Goal: Task Accomplishment & Management: Manage account settings

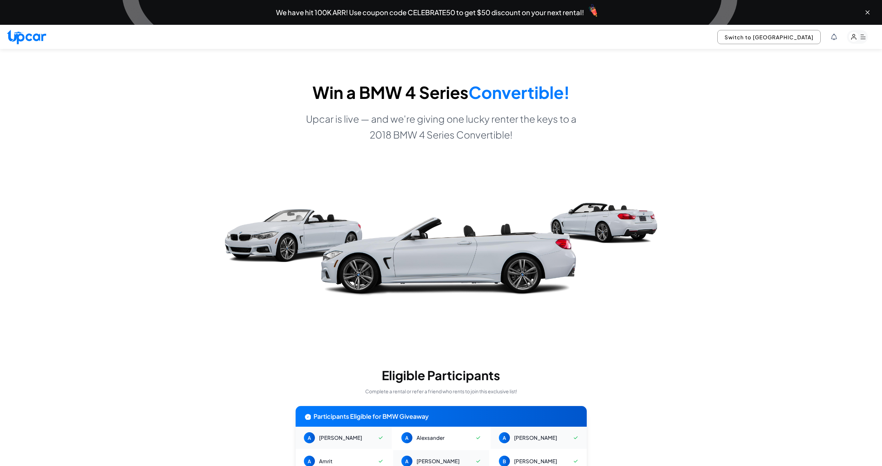
click at [33, 41] on img at bounding box center [26, 37] width 39 height 15
select select "********"
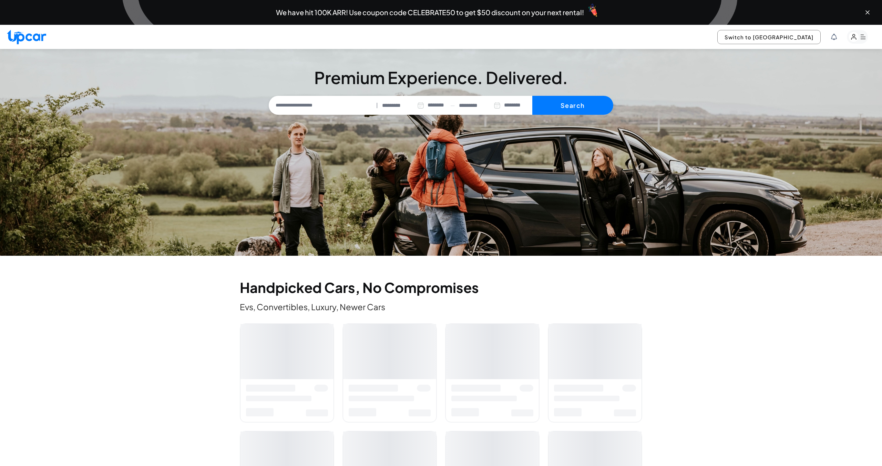
type input "**********"
select select "********"
type input "**********"
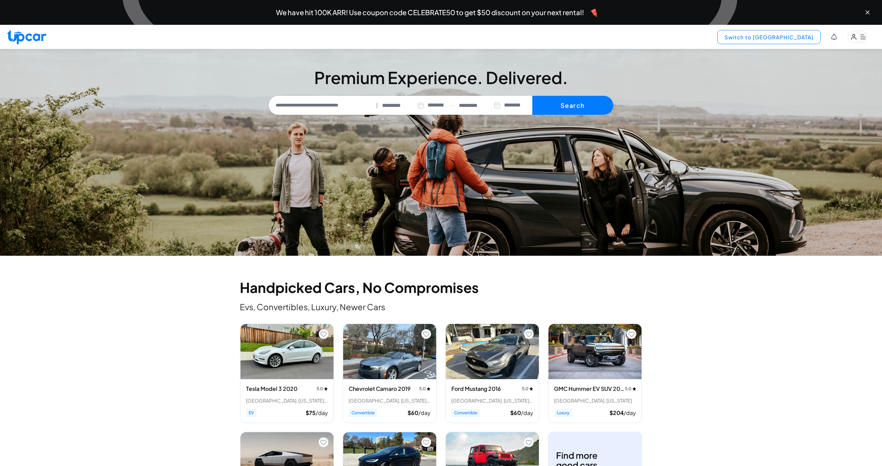
click at [781, 37] on button "Switch to [GEOGRAPHIC_DATA]" at bounding box center [768, 37] width 103 height 14
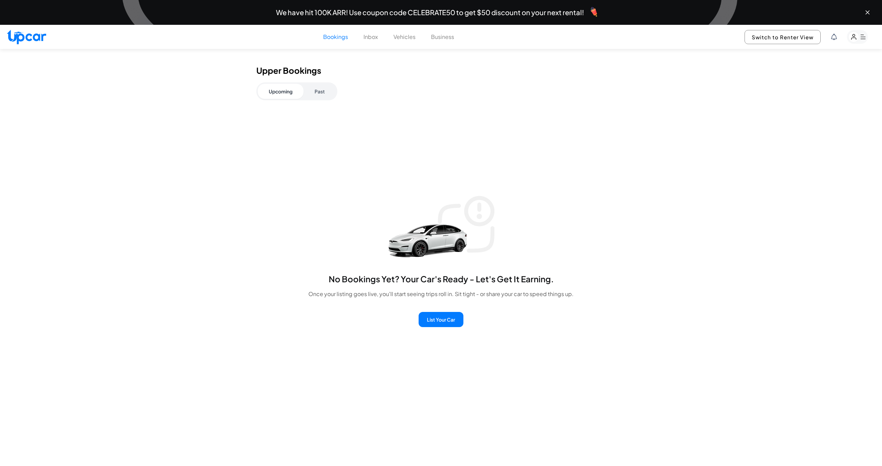
click at [324, 91] on button "Past" at bounding box center [319, 91] width 32 height 15
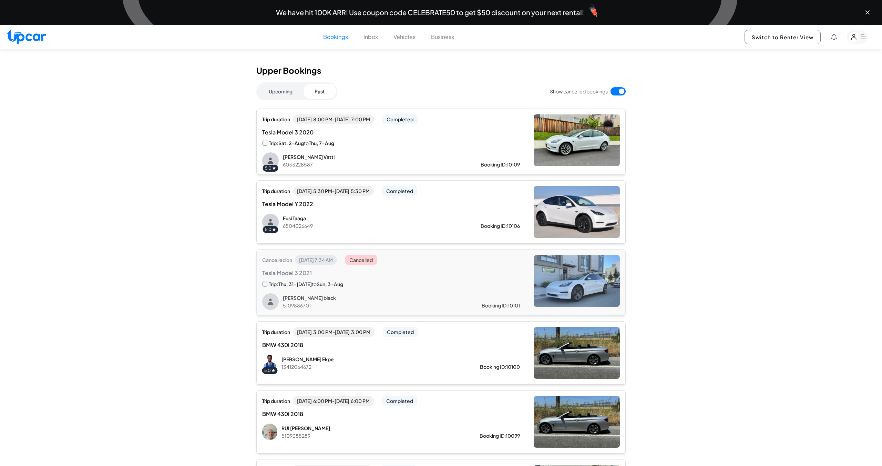
click at [448, 211] on div "Trip duration Thu, Jul 31 5:30 PM - Sun, Aug 3 5:30 PM Completed Tesla Model Y …" at bounding box center [391, 208] width 258 height 44
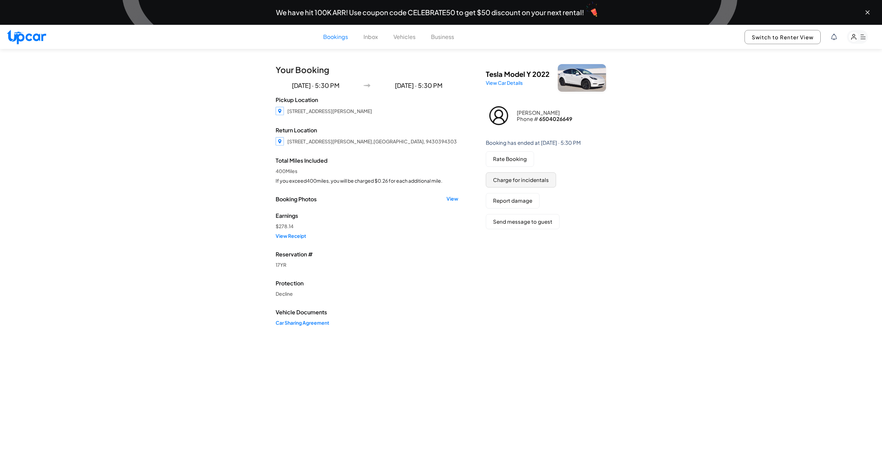
click at [523, 186] on button "Charge for incidentals" at bounding box center [521, 179] width 70 height 15
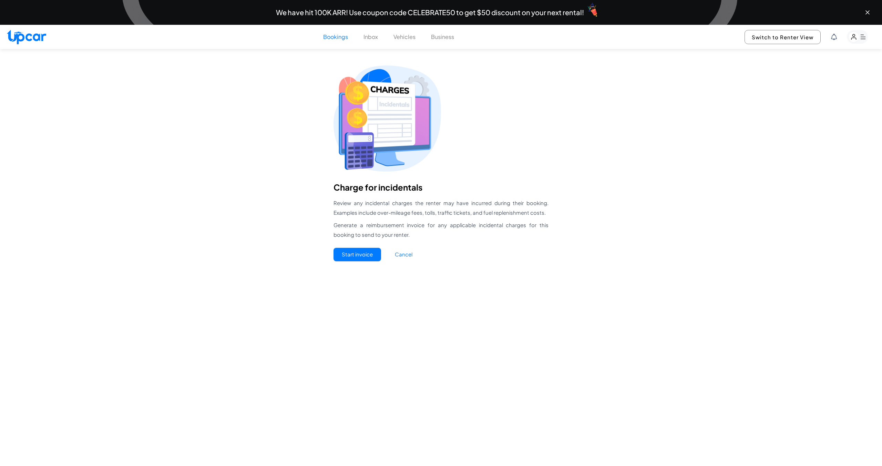
click at [351, 257] on button "Start invoice" at bounding box center [357, 254] width 48 height 13
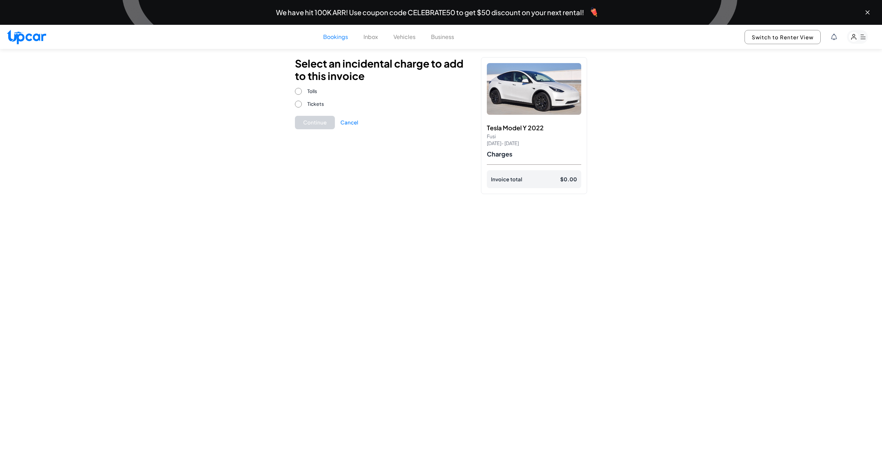
click at [416, 120] on div "Continue Cancel" at bounding box center [382, 122] width 175 height 13
click at [345, 198] on div "Select an incidental charge to add to this invoice Tolls Tickets Continue Cance…" at bounding box center [441, 125] width 309 height 153
click at [393, 182] on div "Select an incidental charge to add to this invoice Tolls Tickets Continue Cancel" at bounding box center [382, 125] width 175 height 137
drag, startPoint x: 867, startPoint y: 14, endPoint x: 721, endPoint y: 25, distance: 146.5
click at [867, 14] on icon "Close banner" at bounding box center [867, 12] width 7 height 7
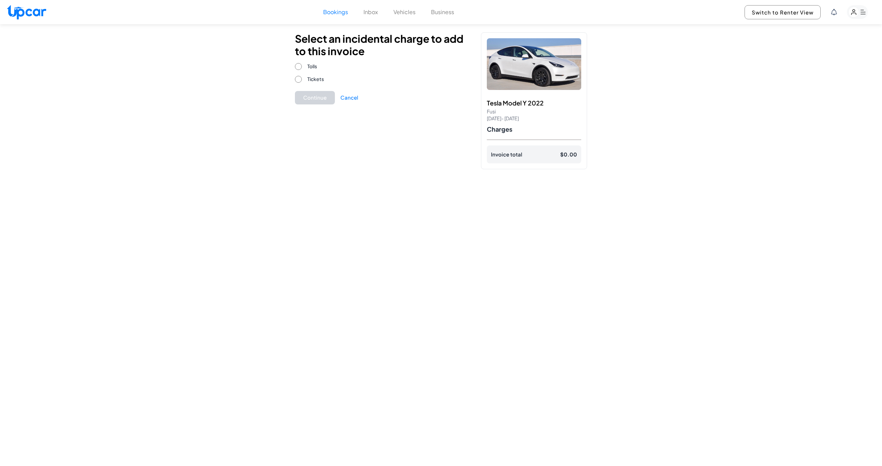
click at [365, 126] on div "Select an incidental charge to add to this invoice Tolls Tickets Continue Cancel" at bounding box center [382, 100] width 175 height 137
drag, startPoint x: 303, startPoint y: 39, endPoint x: 378, endPoint y: 47, distance: 74.9
click at [378, 47] on div "Select an incidental charge to add to this invoice Tolls Tickets Continue Cance…" at bounding box center [441, 100] width 309 height 153
copy h2 "Select an incidental charge to add to this invoice"
click at [377, 53] on h2 "Select an incidental charge to add to this invoice" at bounding box center [382, 44] width 175 height 25
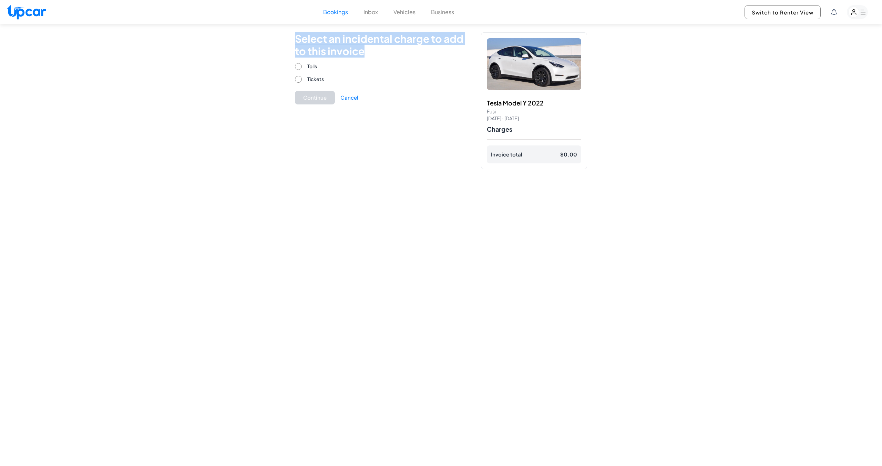
drag, startPoint x: 287, startPoint y: 37, endPoint x: 387, endPoint y: 52, distance: 101.3
click at [387, 52] on div "Select an incidental charge to add to this invoice Tolls Tickets Continue Cance…" at bounding box center [441, 100] width 309 height 153
click at [352, 156] on div "Select an incidental charge to add to this invoice Tolls Tickets Continue Cancel" at bounding box center [382, 100] width 175 height 137
click at [310, 98] on button "Continue" at bounding box center [315, 97] width 40 height 13
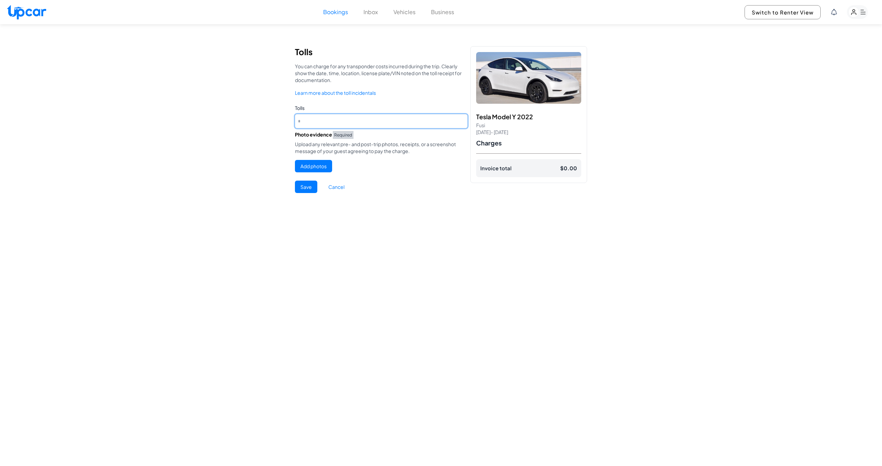
click at [375, 114] on input "number" at bounding box center [381, 121] width 173 height 14
click at [208, 133] on div "Tolls You can charge for any transponder costs incurred during the trip. Clearl…" at bounding box center [441, 210] width 882 height 373
click at [350, 120] on input "number" at bounding box center [381, 121] width 173 height 14
click at [222, 133] on div "Tolls You can charge for any transponder costs incurred during the trip. Clearl…" at bounding box center [441, 210] width 882 height 373
click at [348, 116] on input "number" at bounding box center [381, 121] width 173 height 14
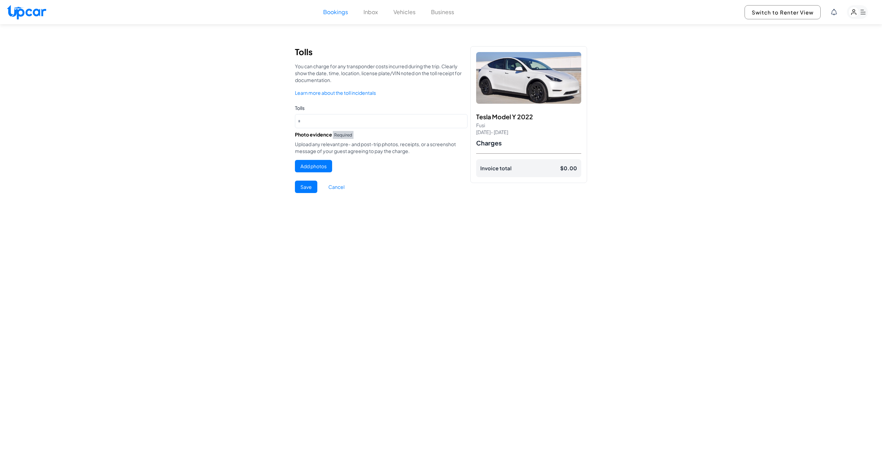
drag, startPoint x: 401, startPoint y: 226, endPoint x: 369, endPoint y: 207, distance: 37.1
click at [401, 226] on div "Tolls You can charge for any transponder costs incurred during the trip. Clearl…" at bounding box center [441, 210] width 882 height 373
click at [329, 184] on button "Cancel" at bounding box center [336, 186] width 27 height 12
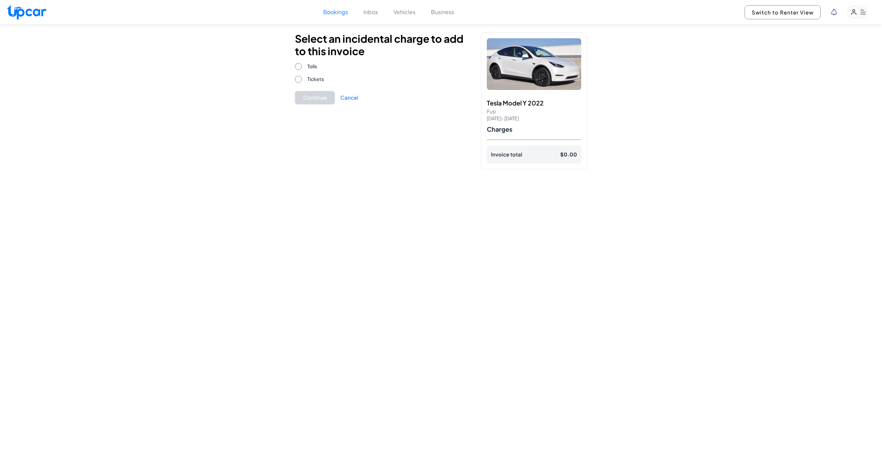
click at [392, 230] on div "Select an incidental charge to add to this invoice Tolls Tickets Continue Cance…" at bounding box center [441, 210] width 882 height 373
click at [483, 267] on div "Select an incidental charge to add to this invoice Tolls Tickets Continue Cance…" at bounding box center [441, 210] width 882 height 373
click at [428, 85] on div "Select an incidental charge to add to this invoice Tolls Tickets Continue Cancel" at bounding box center [382, 100] width 175 height 137
click at [351, 98] on button "Cancel" at bounding box center [349, 98] width 18 height 8
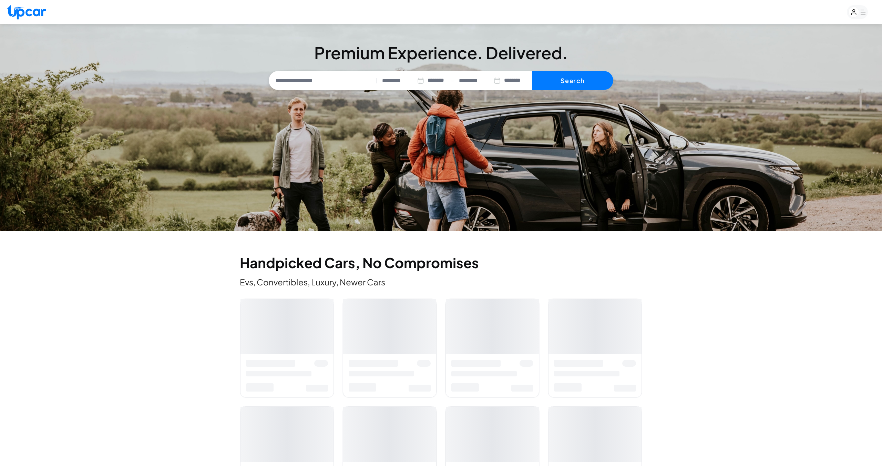
select select "********"
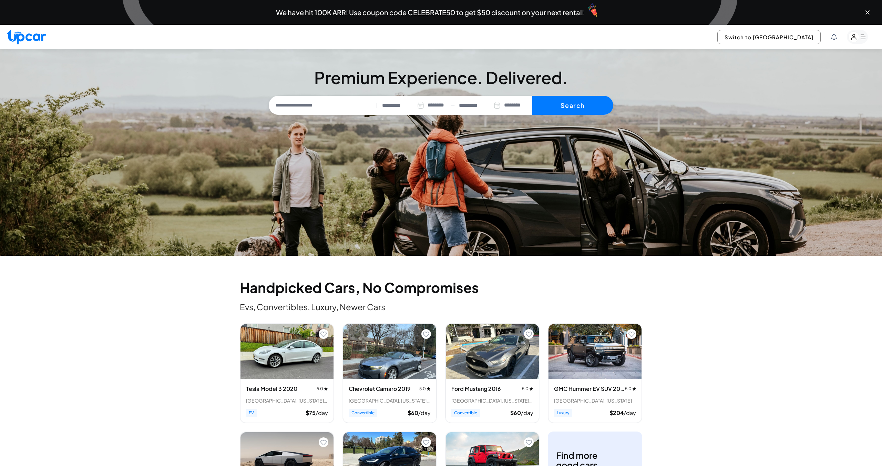
type input "**********"
click at [29, 36] on img at bounding box center [26, 37] width 39 height 15
click at [789, 43] on button "Switch to [GEOGRAPHIC_DATA]" at bounding box center [768, 37] width 103 height 14
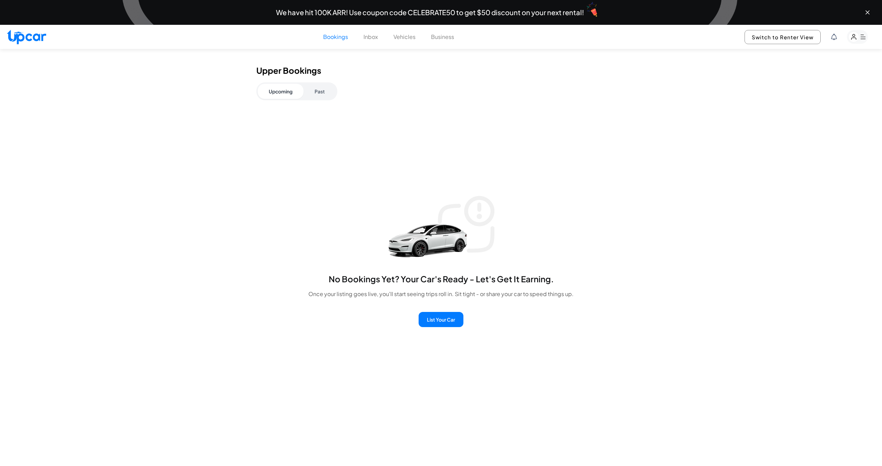
click at [47, 40] on div "Bookings Inbox Vehicles Business Switch to Renter View" at bounding box center [441, 37] width 882 height 24
click at [35, 39] on img at bounding box center [26, 37] width 39 height 15
select select "********"
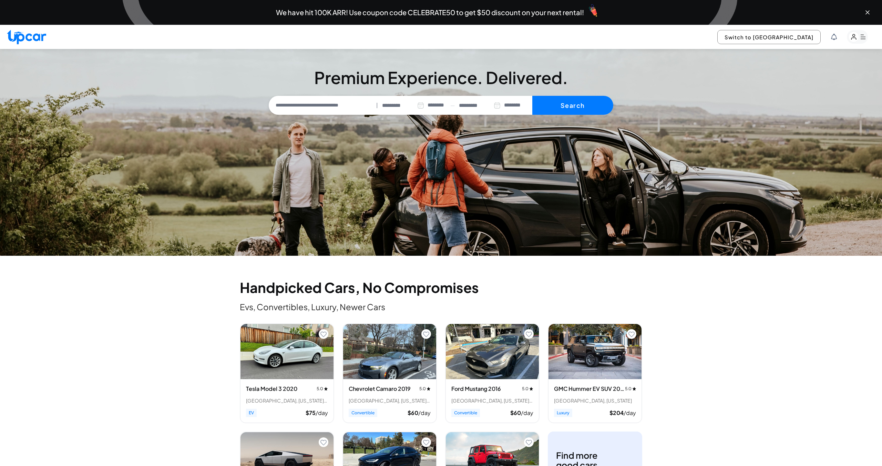
click at [871, 8] on div "We have hit 100K ARR! Use coupon code CELEBRATE50 to get $50 discount on your n…" at bounding box center [441, 12] width 871 height 22
click at [866, 13] on icon "Close banner" at bounding box center [867, 12] width 3 height 3
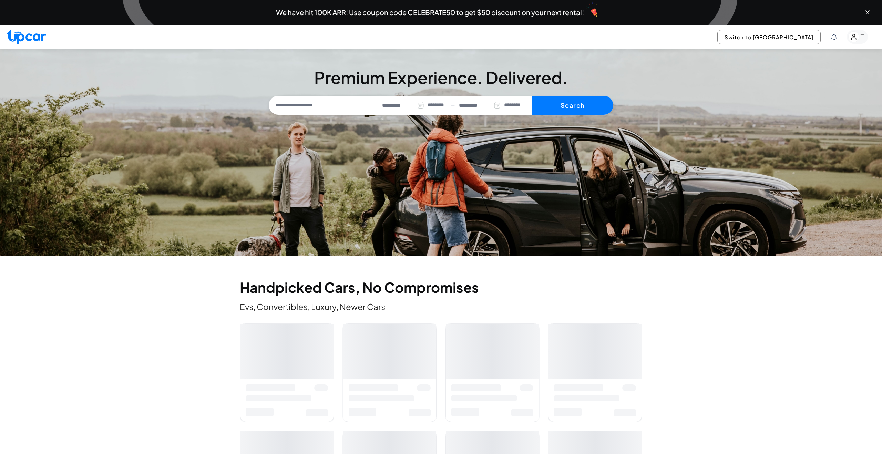
select select "********"
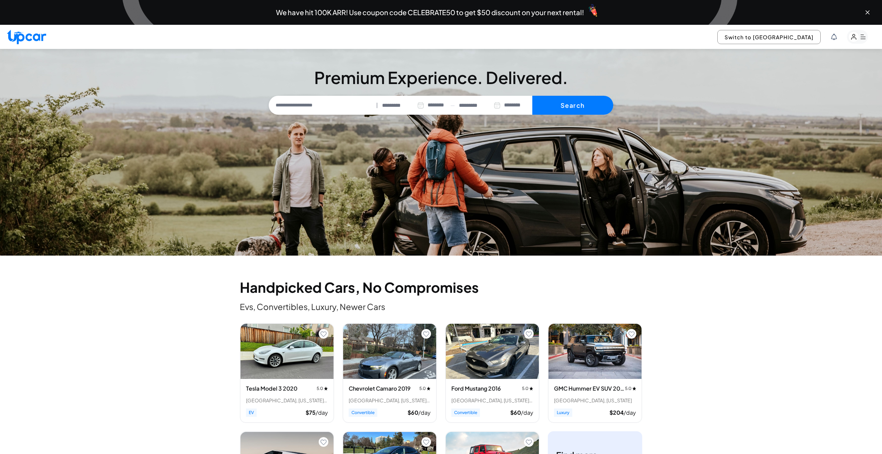
type input "**********"
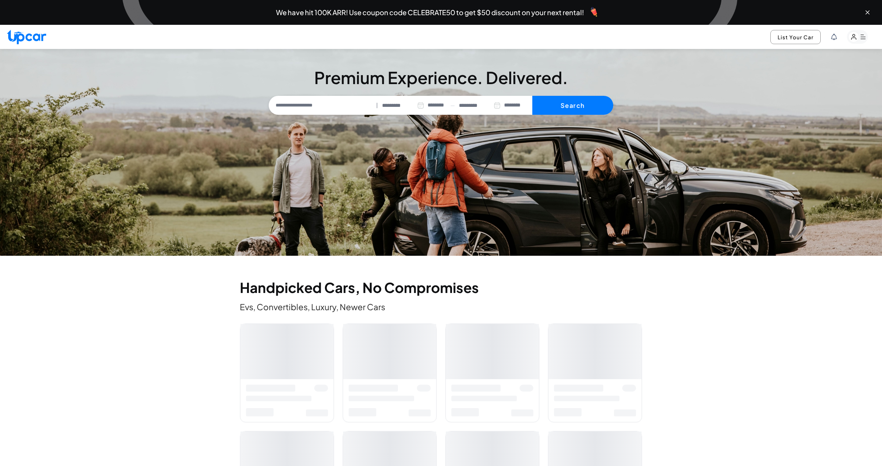
select select "********"
type input "**********"
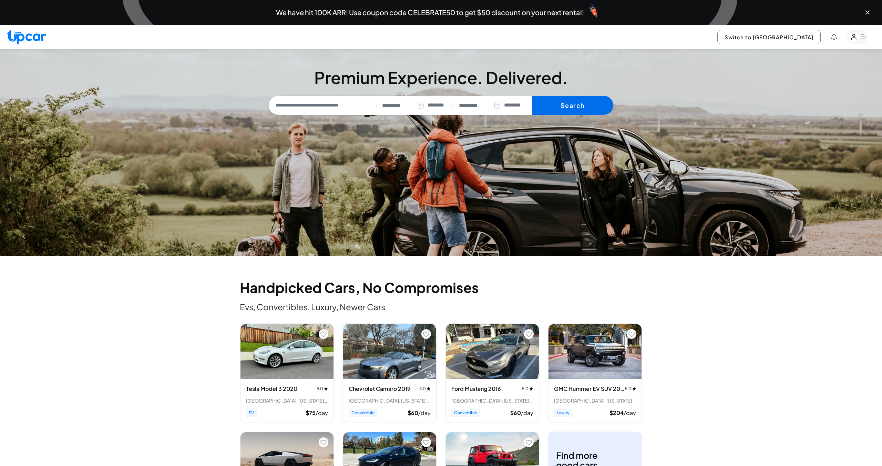
click at [563, 103] on button "Search" at bounding box center [572, 105] width 81 height 19
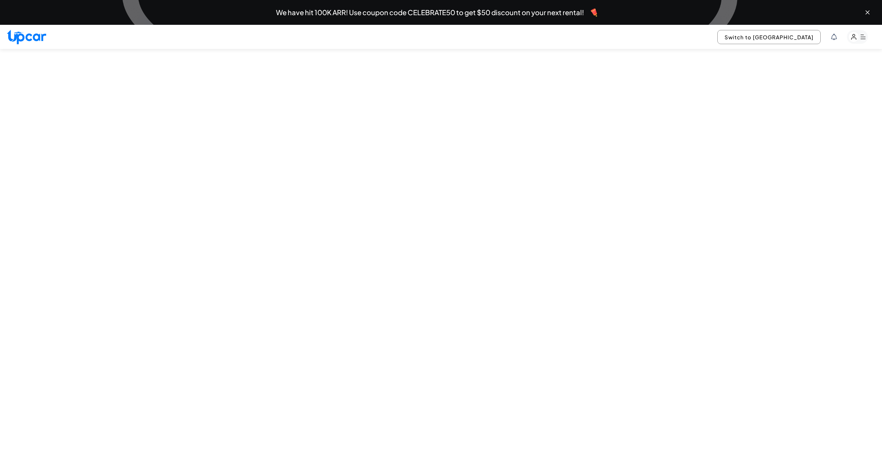
select select "********"
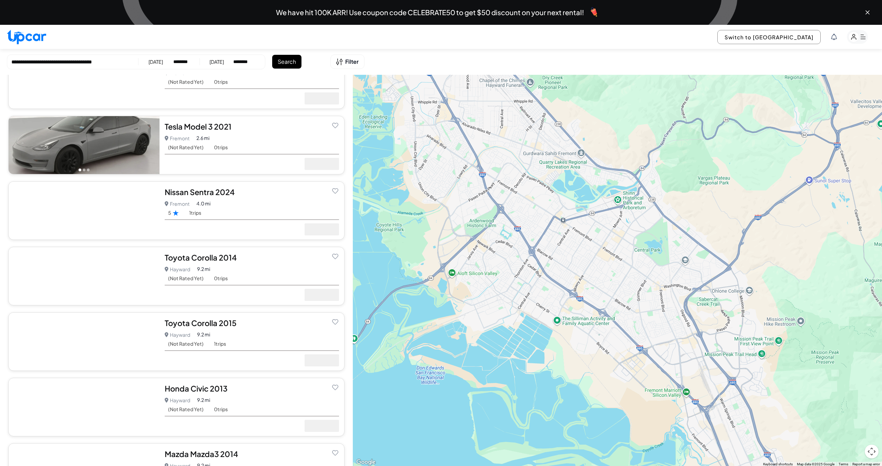
scroll to position [502, 0]
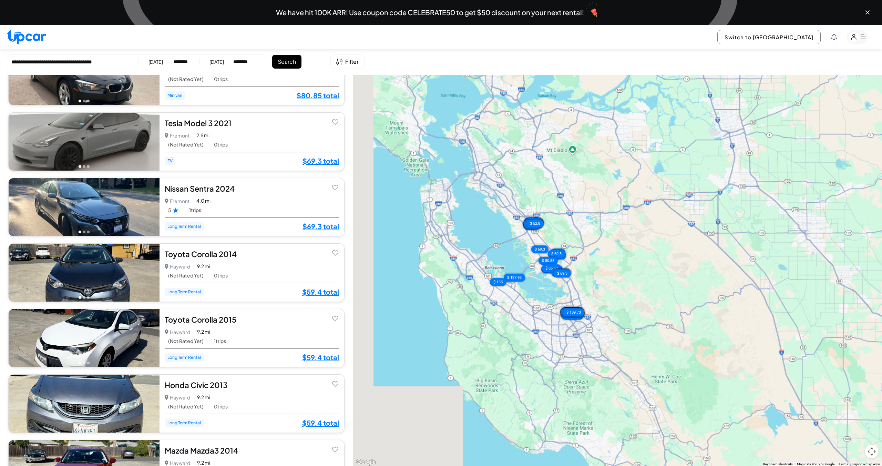
drag, startPoint x: 423, startPoint y: 219, endPoint x: 495, endPoint y: 242, distance: 76.0
click at [495, 242] on div "$ 69.3 $ 66 $ 69.3 $ 80.85 $ 111.24 $ 75 $ 86.63 $ 52.8 $ 80.85 $ 69.3 $ 69.3 $…" at bounding box center [617, 271] width 529 height 392
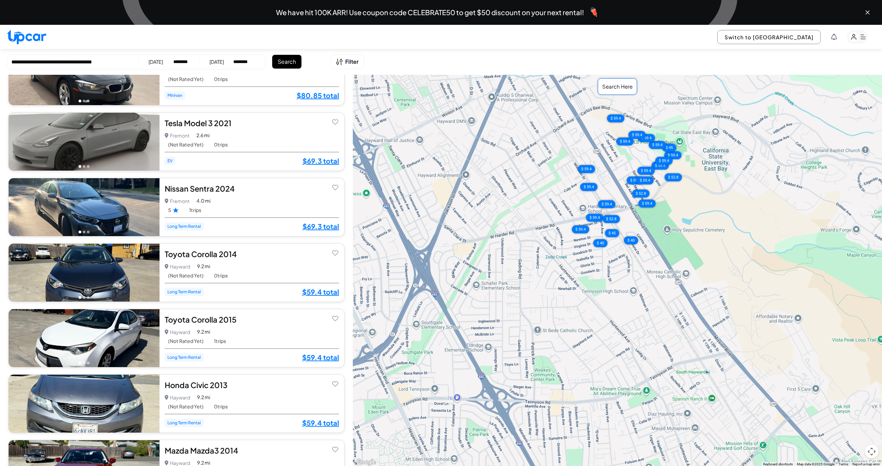
drag, startPoint x: 520, startPoint y: 211, endPoint x: 495, endPoint y: 232, distance: 32.7
click at [495, 232] on div "$ 69.3 $ 66 $ 69.3 $ 80.85 $ 111.24 $ 75 $ 86.63 $ 52.8 $ 80.85 $ 69.3 $ 69.3 $…" at bounding box center [617, 271] width 529 height 392
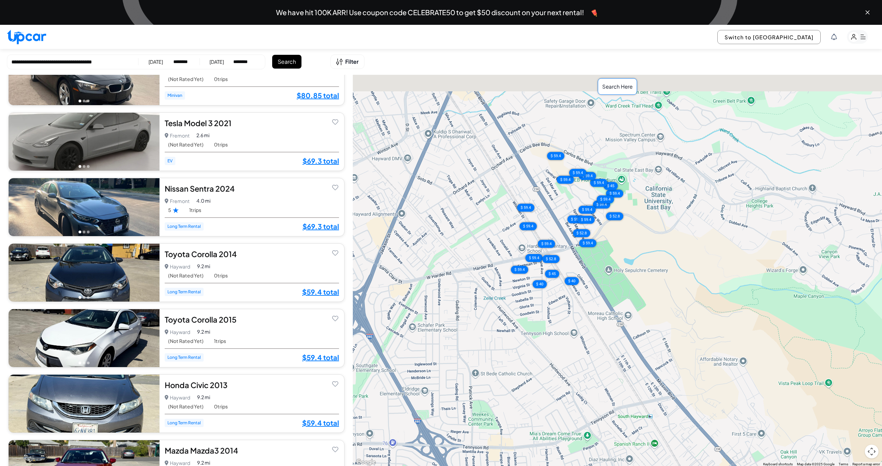
drag, startPoint x: 535, startPoint y: 208, endPoint x: 478, endPoint y: 250, distance: 71.0
click at [468, 254] on div "$ 69.3 $ 66 $ 69.3 $ 80.85 $ 111.24 $ 75 $ 86.63 $ 52.8 $ 80.85 $ 69.3 $ 69.3 $…" at bounding box center [617, 271] width 529 height 392
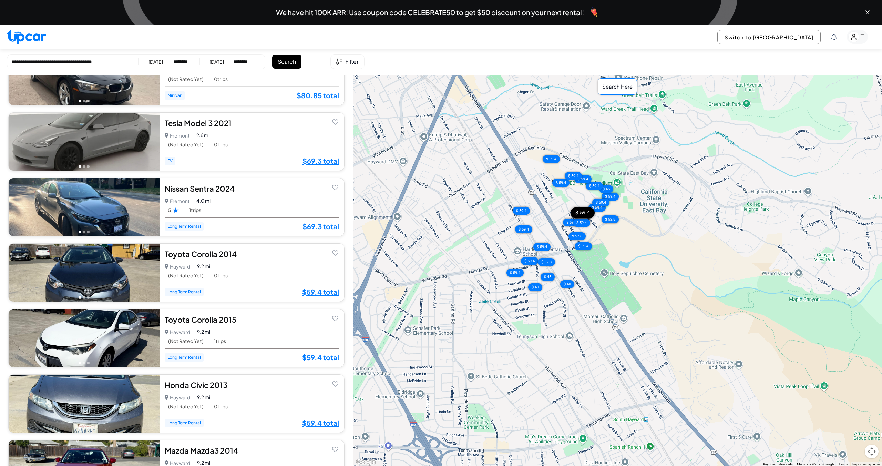
click at [585, 213] on div "$ 59.4" at bounding box center [582, 212] width 24 height 11
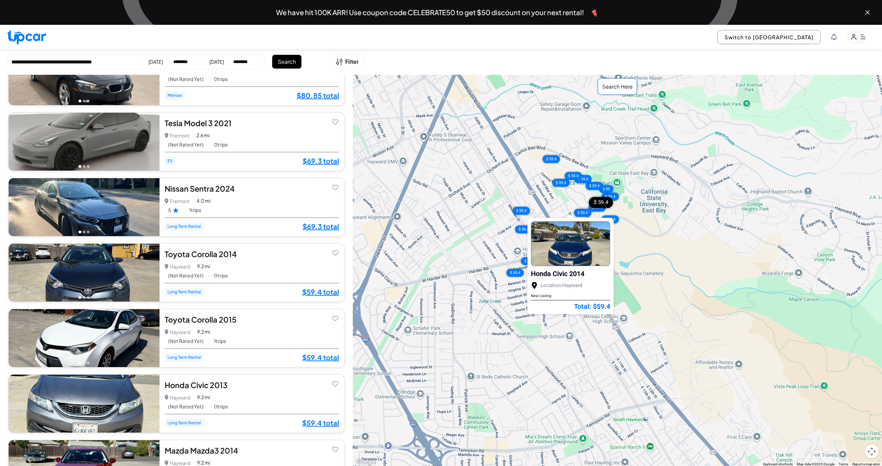
click at [602, 204] on div "$ 59.4" at bounding box center [601, 202] width 24 height 11
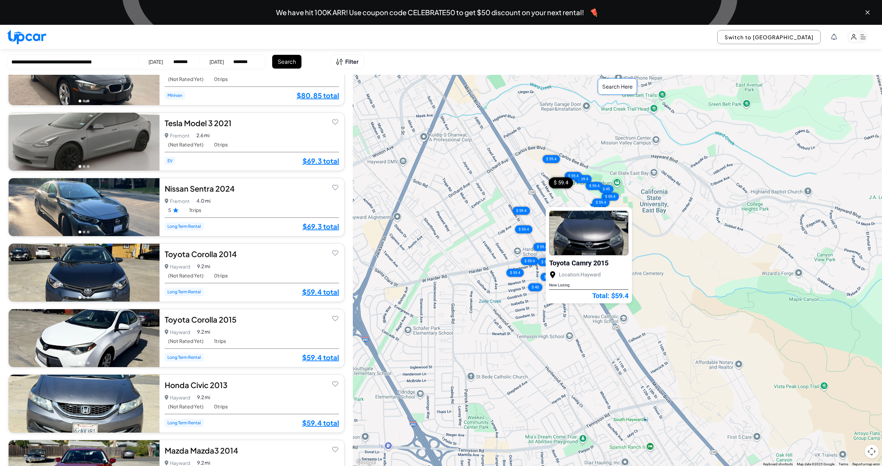
click at [558, 183] on div "$ 59.4" at bounding box center [561, 182] width 24 height 11
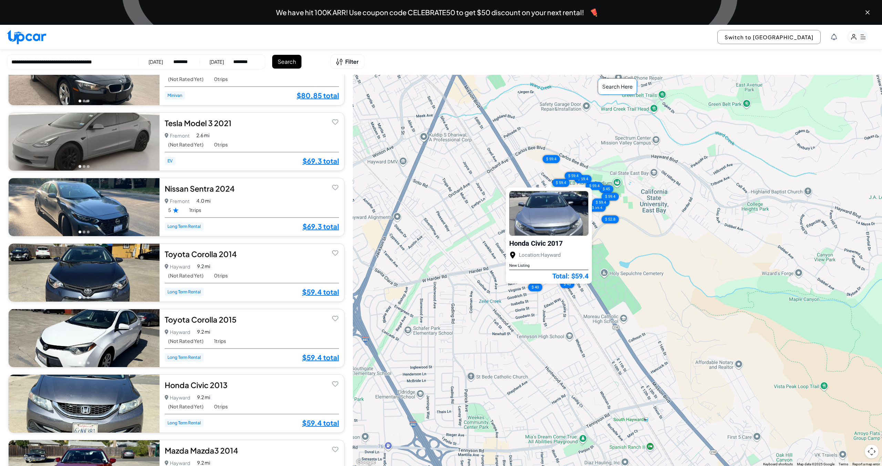
click at [650, 202] on div "$ 69.3 $ 66 $ 69.3 $ 80.85 $ 111.24 $ 75 $ 86.63 $ 52.8 $ 80.85 $ 69.3 $ 69.3 $…" at bounding box center [617, 271] width 529 height 392
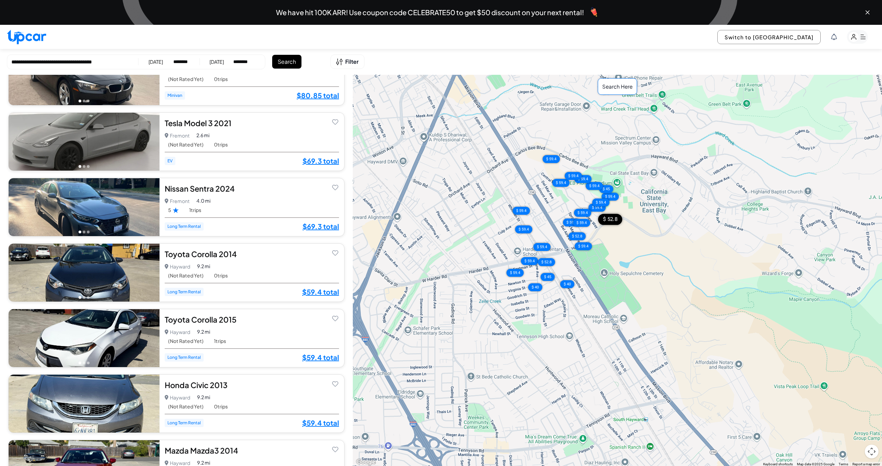
click at [612, 216] on div "$ 52.8" at bounding box center [610, 219] width 24 height 11
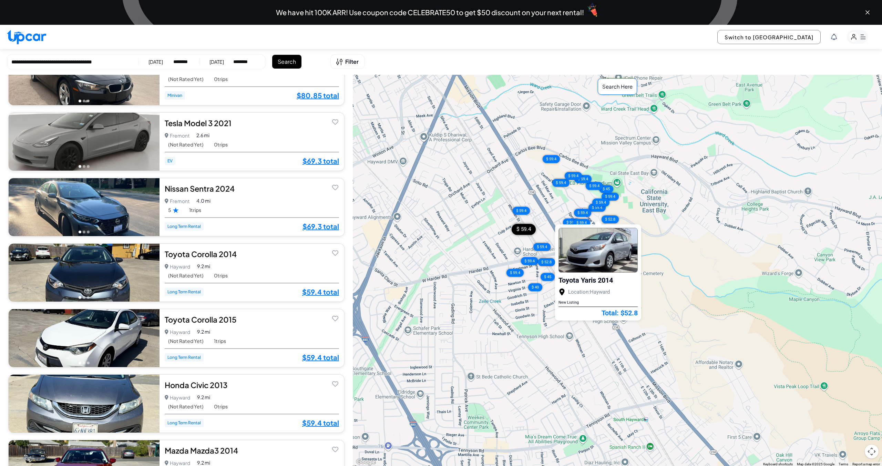
click at [525, 229] on div "$ 59.4" at bounding box center [523, 229] width 24 height 11
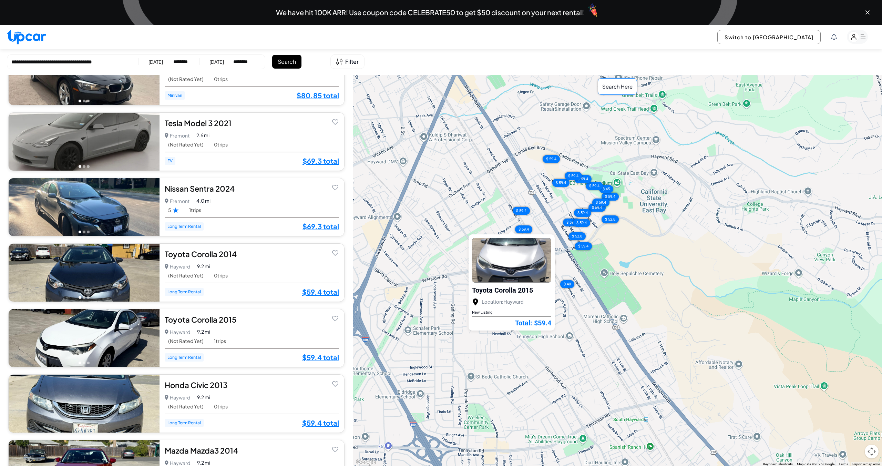
click at [448, 226] on div "$ 69.3 $ 66 $ 69.3 $ 80.85 $ 111.24 $ 75 $ 86.63 $ 52.8 $ 80.85 $ 69.3 $ 69.3 $…" at bounding box center [617, 271] width 529 height 392
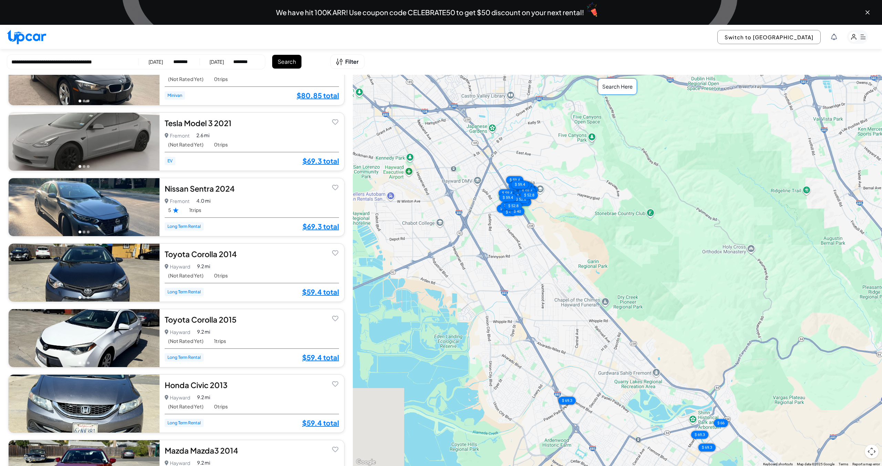
drag, startPoint x: 431, startPoint y: 298, endPoint x: 473, endPoint y: 261, distance: 55.9
click at [473, 261] on div "$ 69.3 $ 66 $ 69.3 $ 80.85 $ 111.24 $ 75 $ 86.63 $ 52.8 $ 80.85 $ 69.3 $ 69.3 $…" at bounding box center [617, 271] width 529 height 392
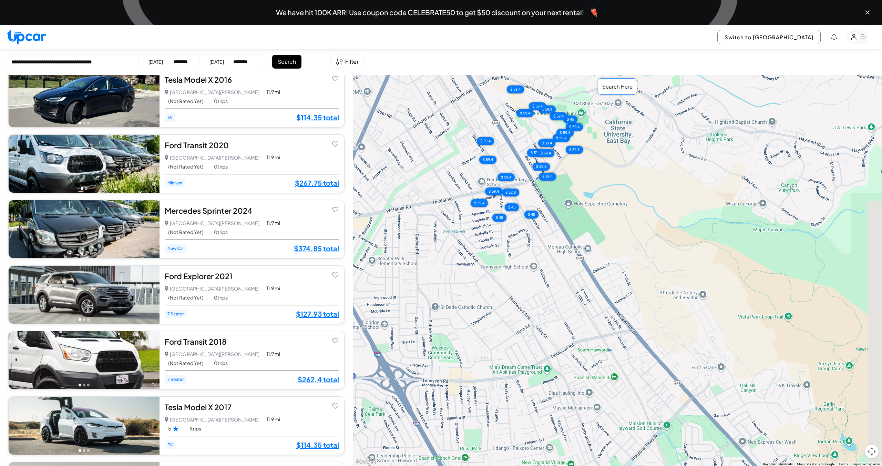
scroll to position [2412, 0]
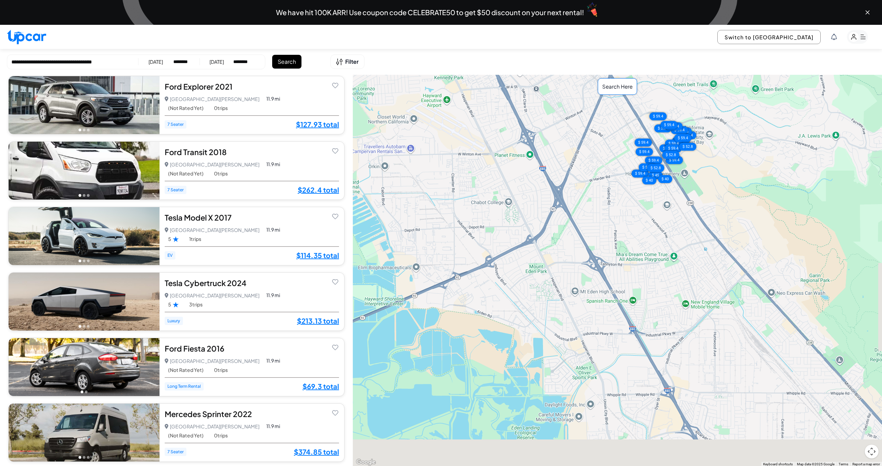
drag, startPoint x: 504, startPoint y: 307, endPoint x: 641, endPoint y: 248, distance: 149.3
click at [646, 248] on div "$ 69.3 $ 66 $ 69.3 $ 80.85 $ 111.24 $ 75 $ 86.63 $ 52.8 $ 80.85 $ 69.3 $ 69.3 $…" at bounding box center [617, 271] width 529 height 392
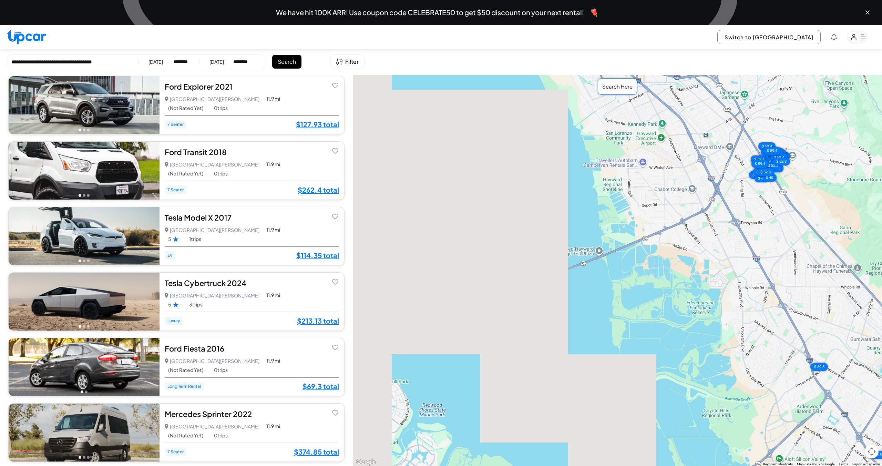
drag, startPoint x: 551, startPoint y: 261, endPoint x: 622, endPoint y: 224, distance: 80.0
click at [681, 226] on div "$ 69.3 $ 66 $ 69.3 $ 80.85 $ 111.24 $ 75 $ 86.63 $ 52.8 $ 80.85 $ 69.3 $ 69.3 $…" at bounding box center [617, 271] width 529 height 392
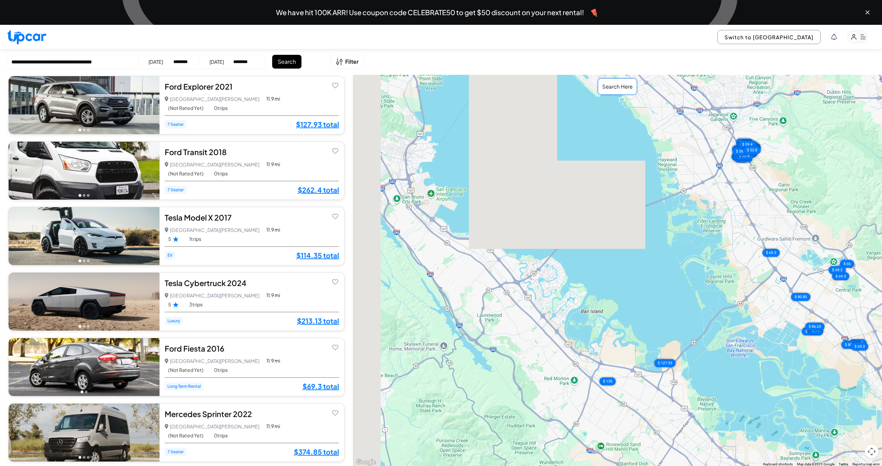
drag, startPoint x: 613, startPoint y: 249, endPoint x: 646, endPoint y: 199, distance: 60.6
click at [651, 198] on div "$ 69.3 $ 66 $ 69.3 $ 80.85 $ 111.24 $ 75 $ 86.63 $ 52.8 $ 80.85 $ 69.3 $ 69.3 $…" at bounding box center [617, 271] width 529 height 392
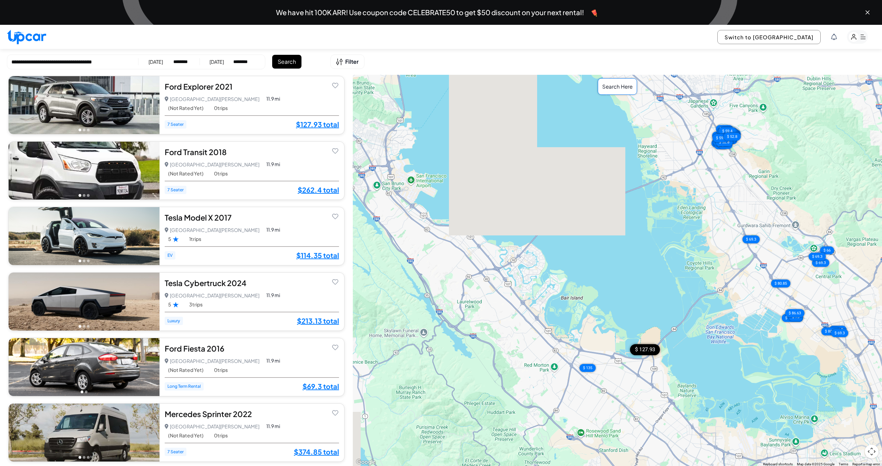
click at [652, 352] on div "$ 127.93" at bounding box center [645, 349] width 30 height 11
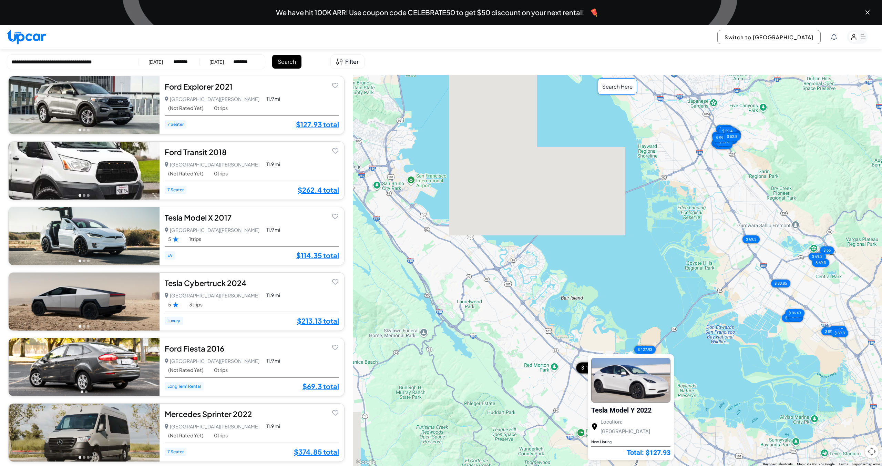
click at [585, 369] on div "$ 135" at bounding box center [587, 367] width 23 height 11
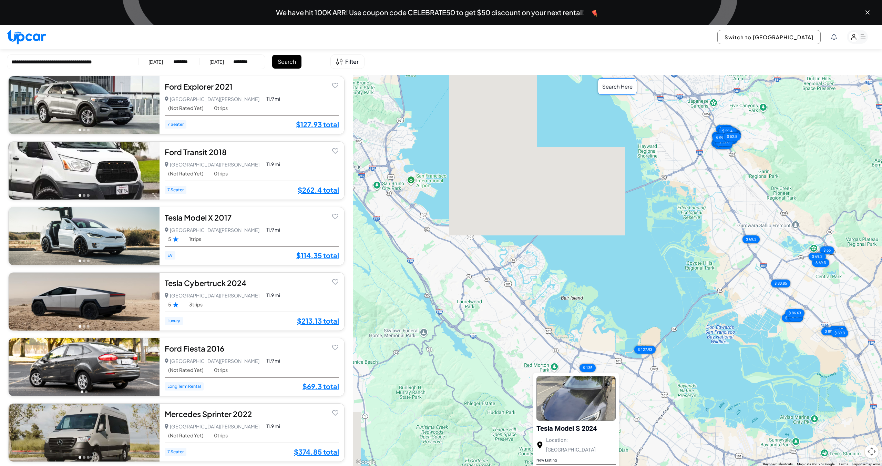
click at [594, 425] on div "Tesla Model S 2024" at bounding box center [566, 428] width 60 height 8
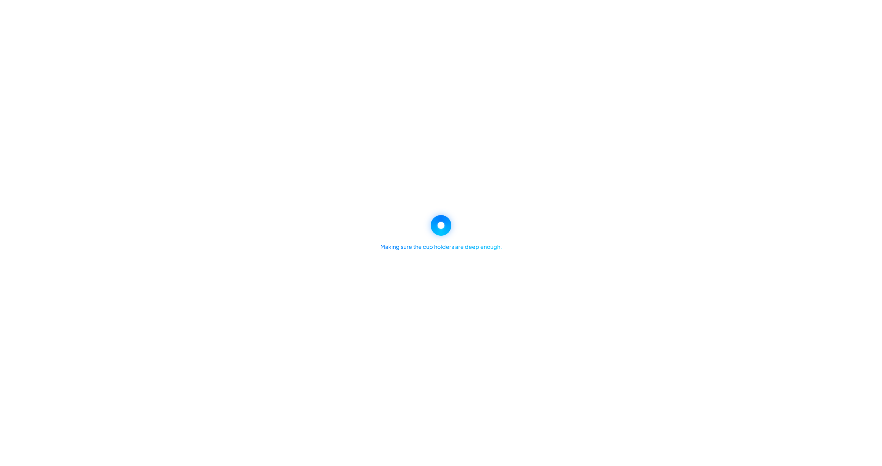
select select "********"
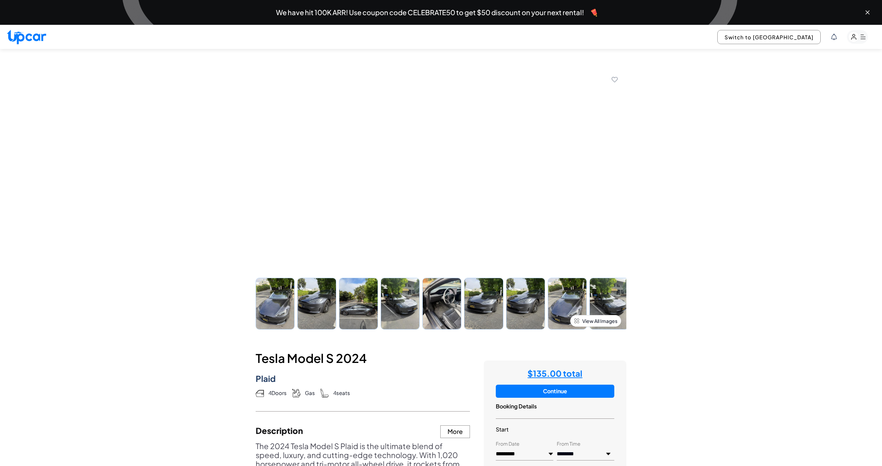
scroll to position [209, 0]
